Goal: Task Accomplishment & Management: Manage account settings

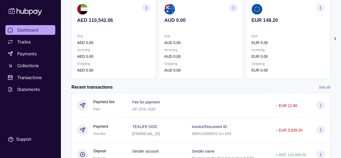
scroll to position [108, 0]
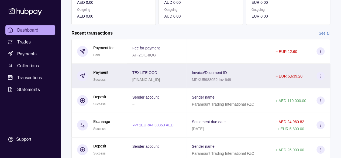
click at [322, 78] on section at bounding box center [321, 76] width 8 height 8
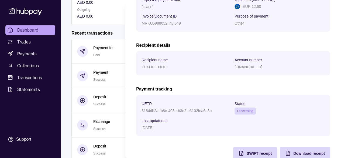
scroll to position [124, 0]
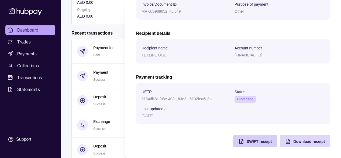
click at [247, 142] on span "SWIFT receipt" at bounding box center [259, 141] width 25 height 4
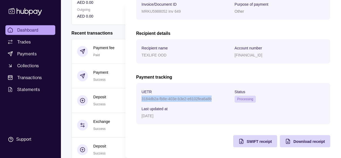
drag, startPoint x: 142, startPoint y: 98, endPoint x: 214, endPoint y: 98, distance: 72.0
click at [214, 98] on div "3184db2a-fb8e-403e-b3e2-e6102fea6a8b" at bounding box center [187, 98] width 90 height 6
copy p "3184db2a-fb8e-403e-b3e2-e6102fea6a8b"
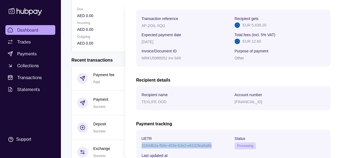
scroll to position [0, 0]
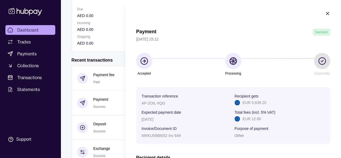
click at [325, 12] on icon "button" at bounding box center [327, 13] width 5 height 5
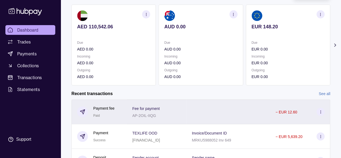
scroll to position [101, 0]
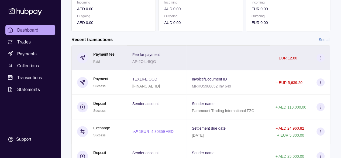
click at [324, 56] on section at bounding box center [321, 58] width 8 height 8
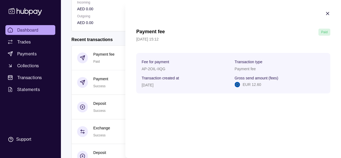
click at [329, 13] on icon "button" at bounding box center [327, 13] width 5 height 5
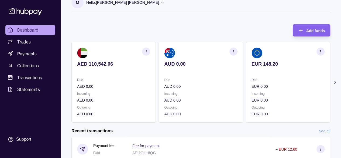
scroll to position [0, 0]
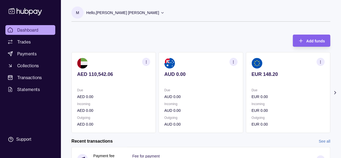
click at [82, 11] on section "M" at bounding box center [77, 12] width 12 height 12
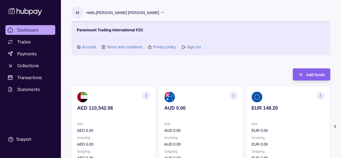
click at [188, 46] on link "Sign out" at bounding box center [194, 47] width 14 height 6
